Goal: Navigation & Orientation: Find specific page/section

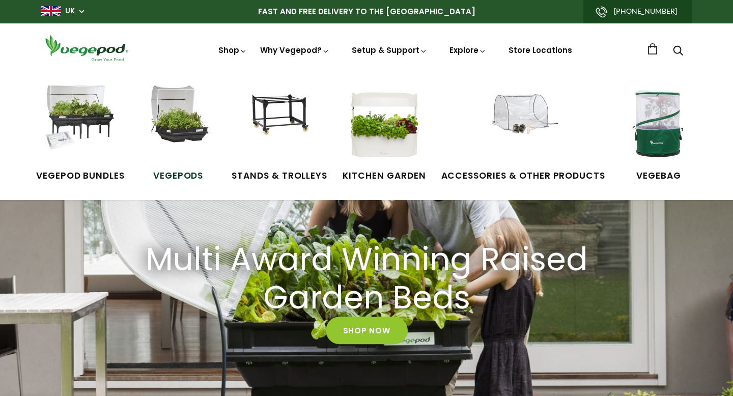
click at [179, 118] on img at bounding box center [178, 124] width 76 height 76
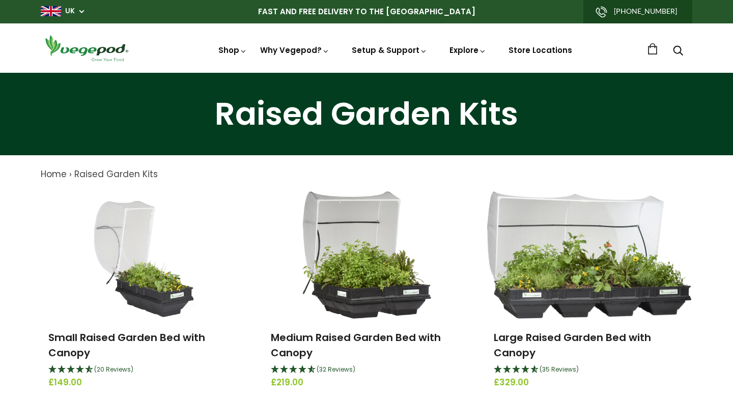
click at [82, 9] on span "UK" at bounding box center [62, 11] width 43 height 10
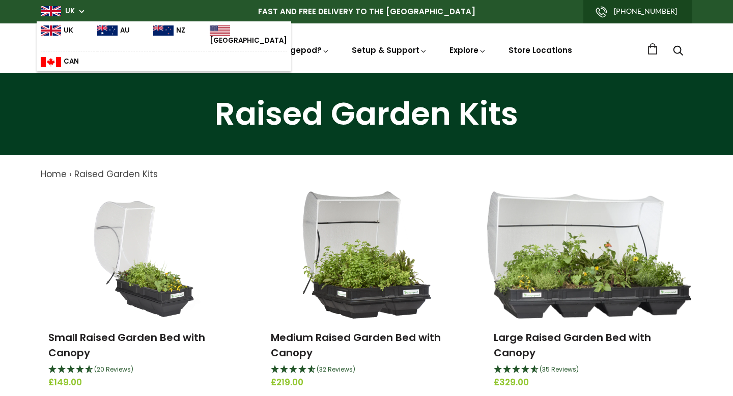
click at [157, 32] on img at bounding box center [163, 30] width 20 height 10
